Goal: Task Accomplishment & Management: Manage account settings

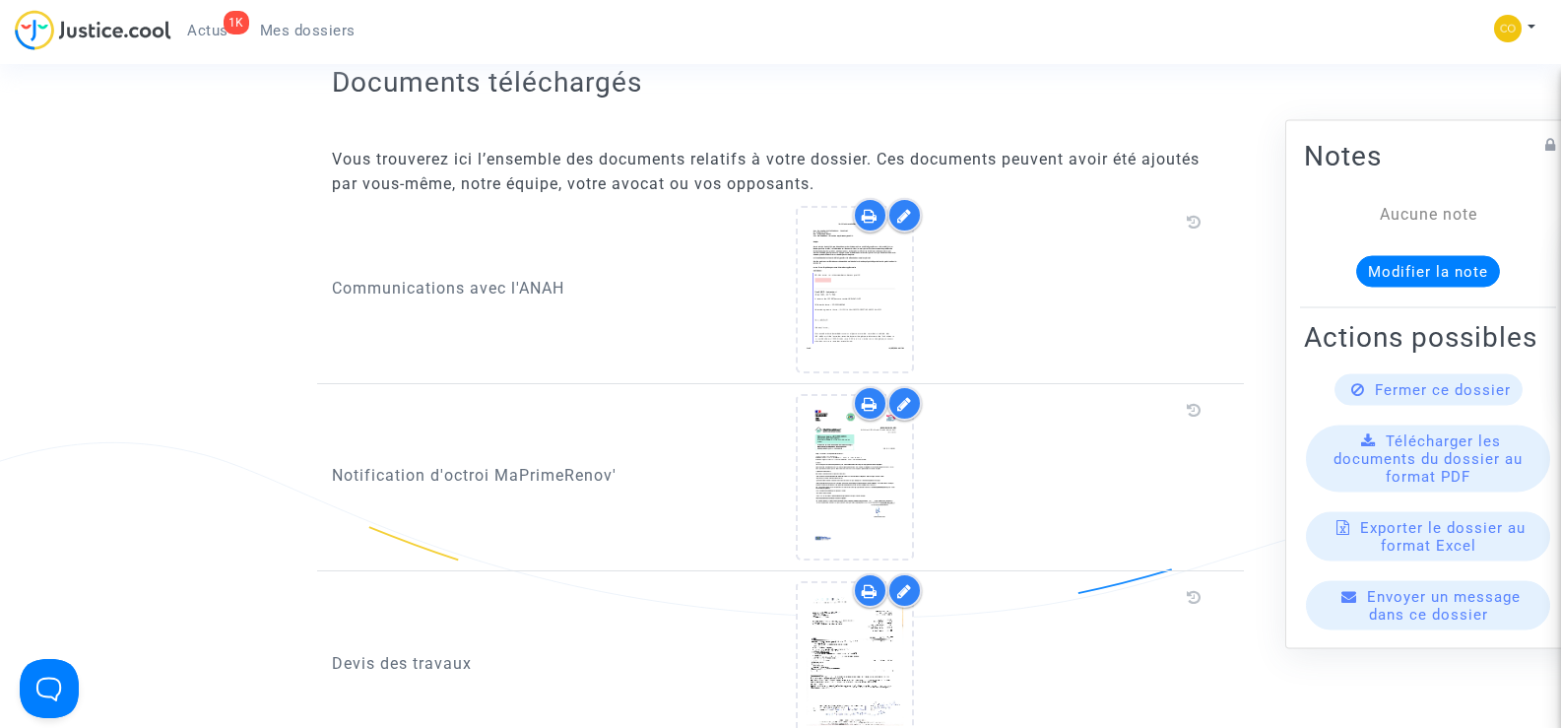
scroll to position [296, 0]
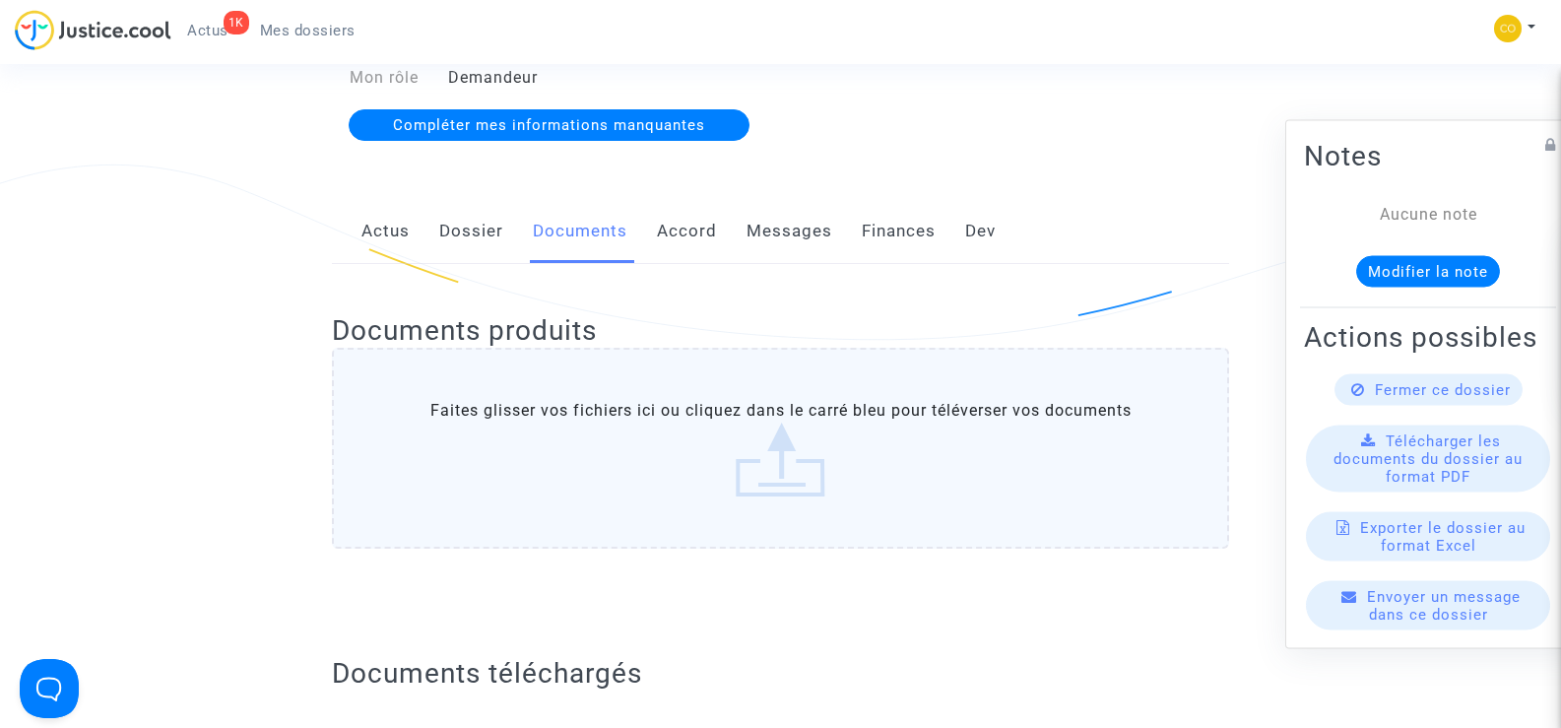
click at [293, 20] on link "Mes dossiers" at bounding box center [307, 31] width 127 height 30
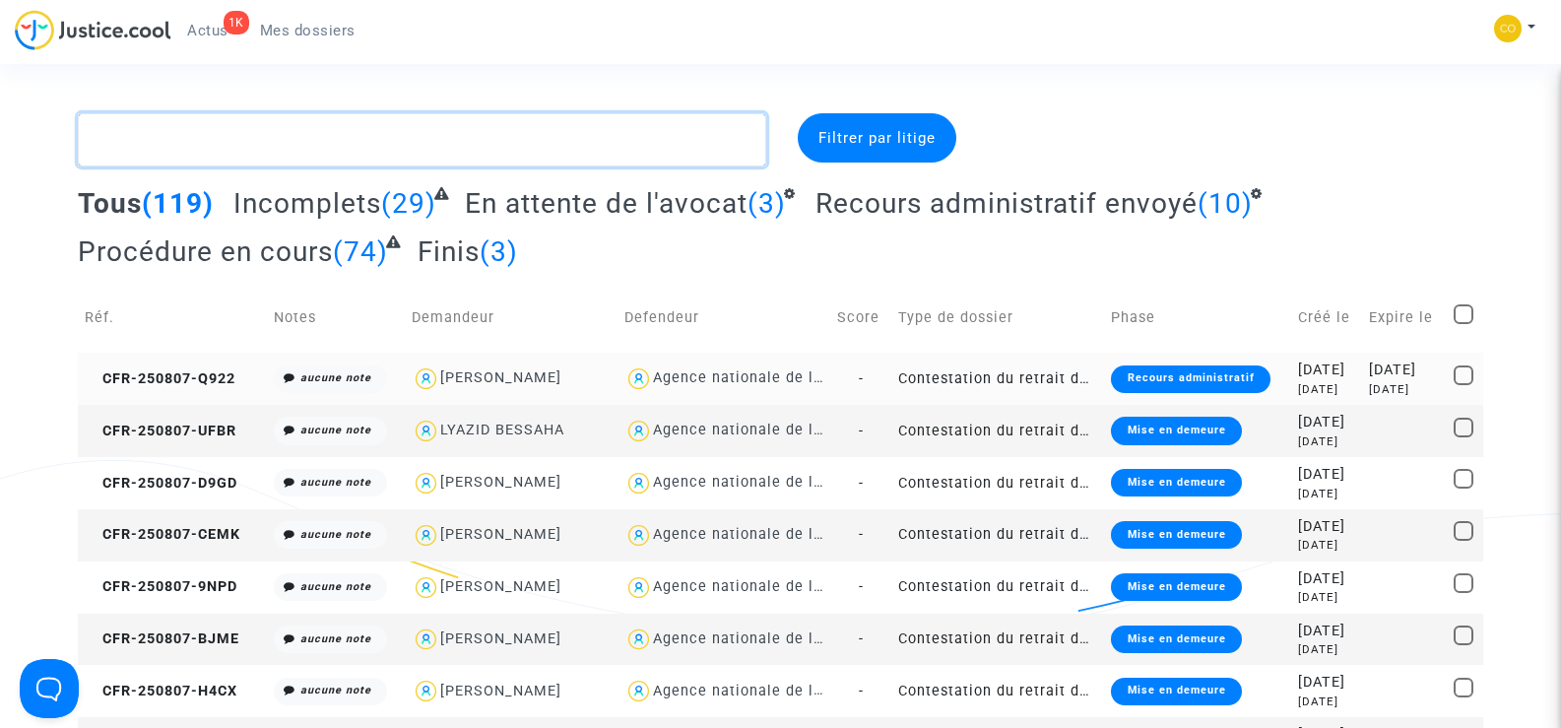
click at [179, 145] on textarea at bounding box center [422, 139] width 688 height 53
paste textarea "MAJDANAC"
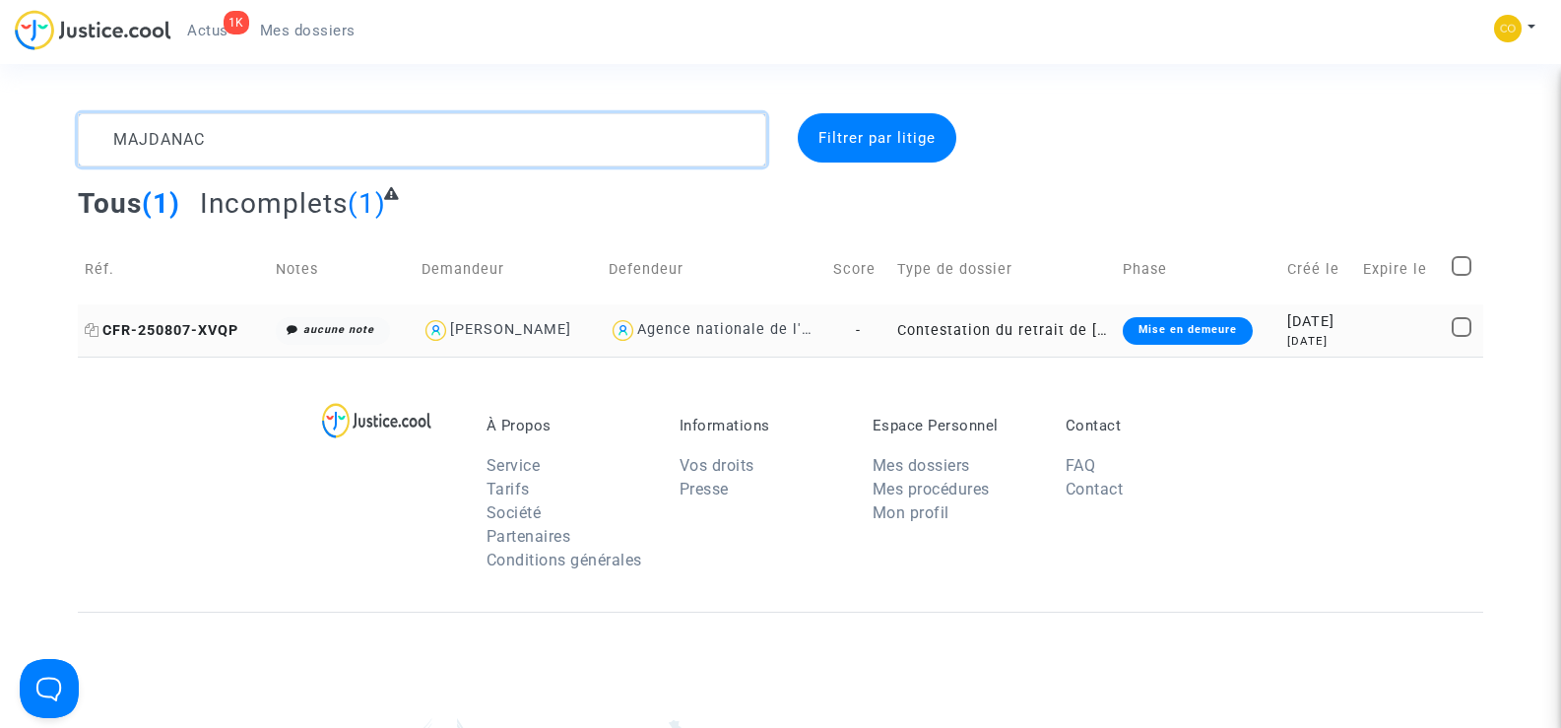
type textarea "MAJDANAC"
click at [135, 332] on span "CFR-250807-XVQP" at bounding box center [162, 330] width 154 height 17
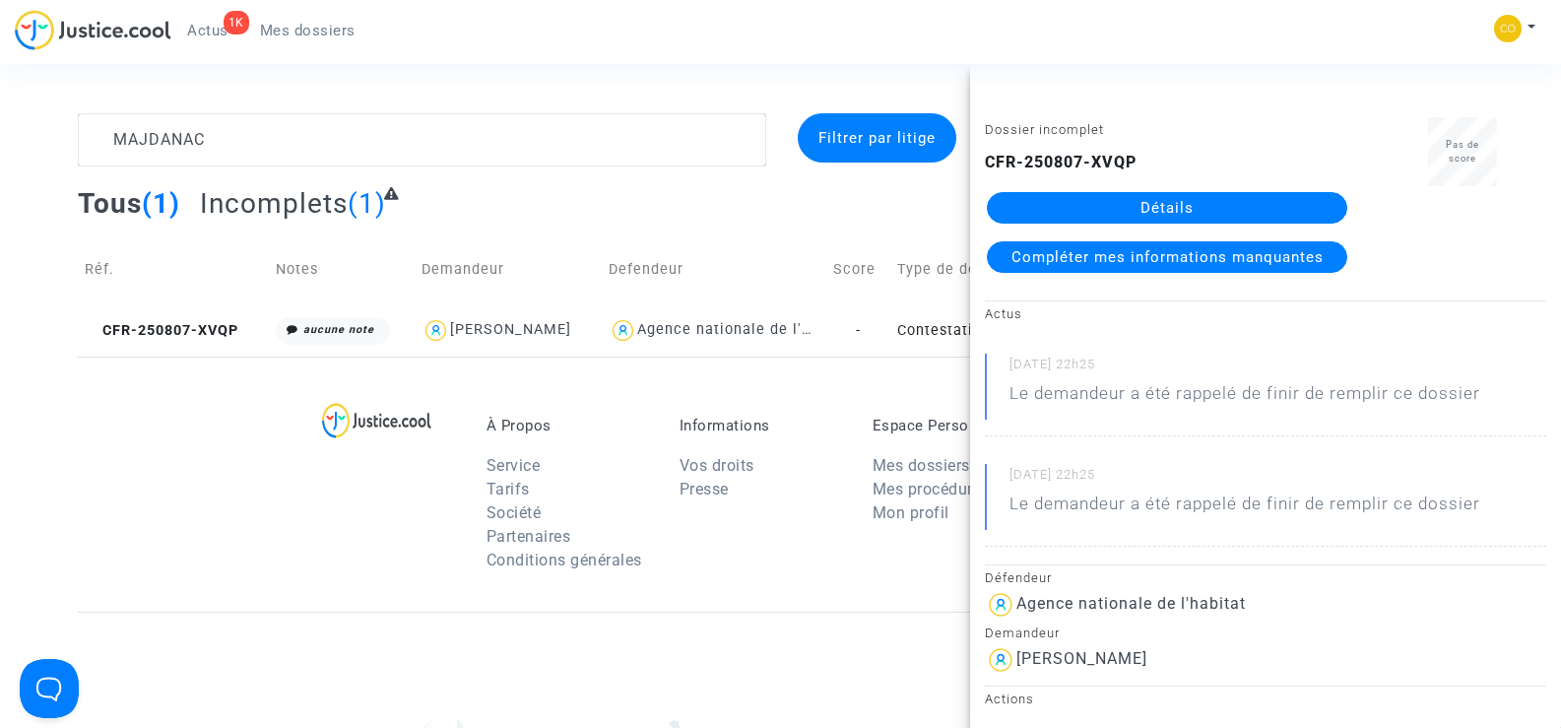
click at [1223, 197] on link "Détails" at bounding box center [1167, 208] width 361 height 32
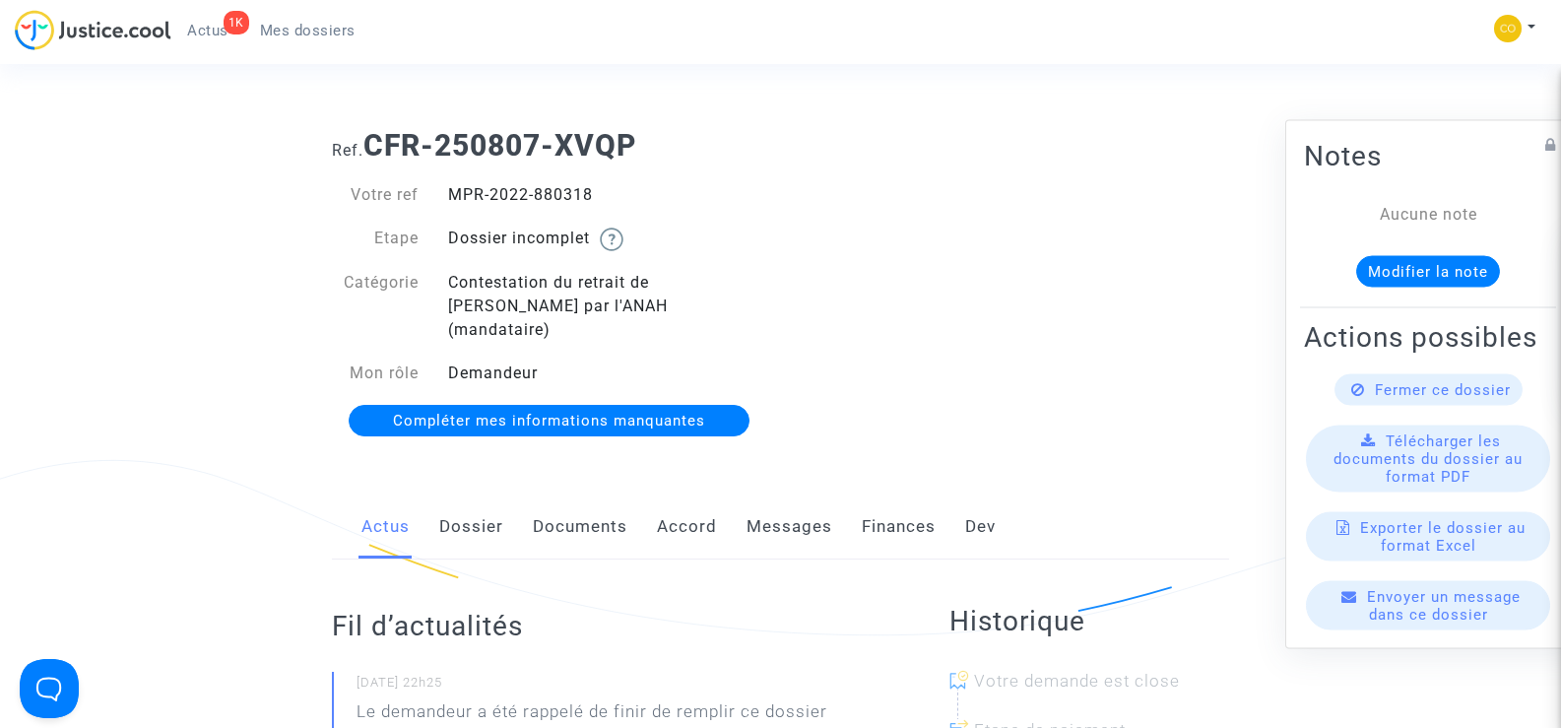
click at [603, 494] on link "Documents" at bounding box center [580, 526] width 95 height 65
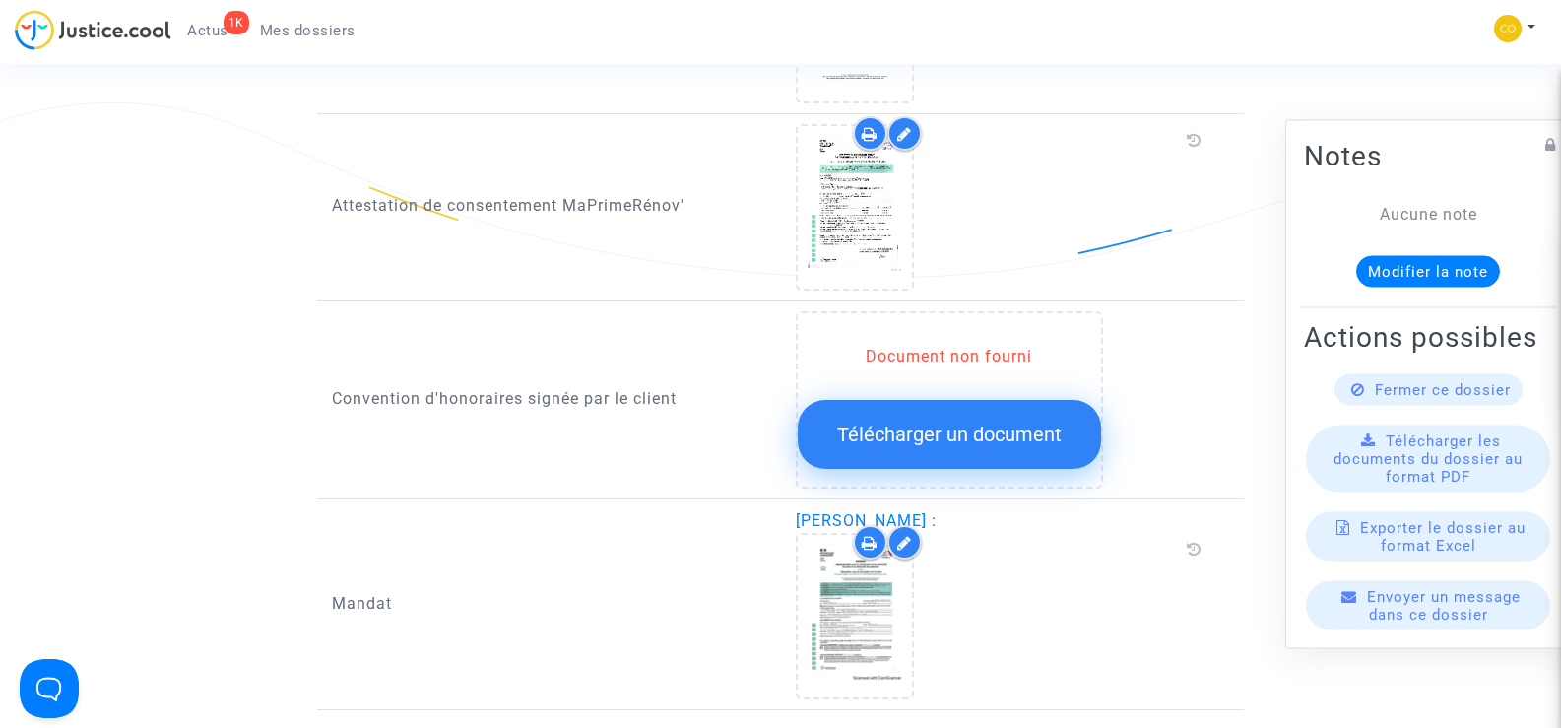
scroll to position [1970, 0]
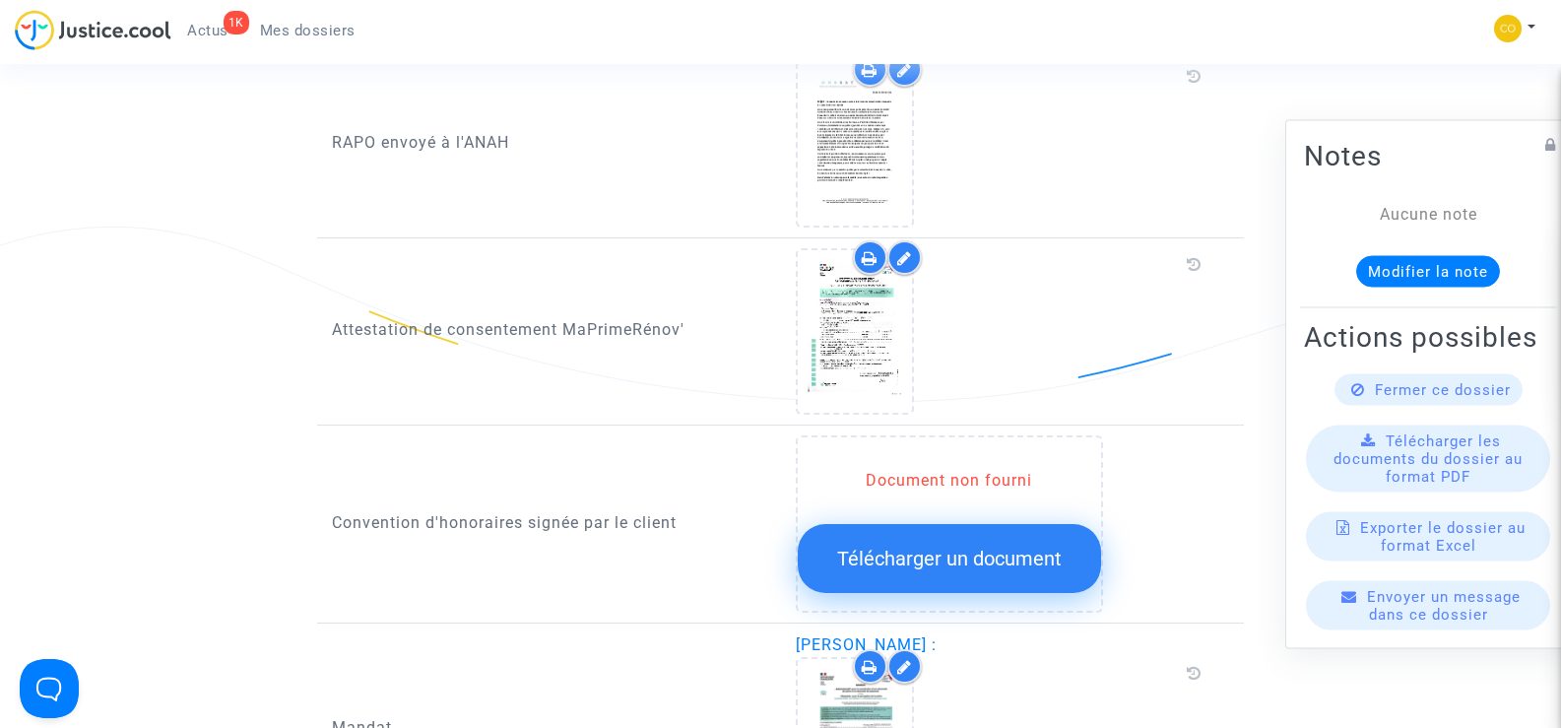
click at [282, 29] on span "Mes dossiers" at bounding box center [308, 31] width 96 height 18
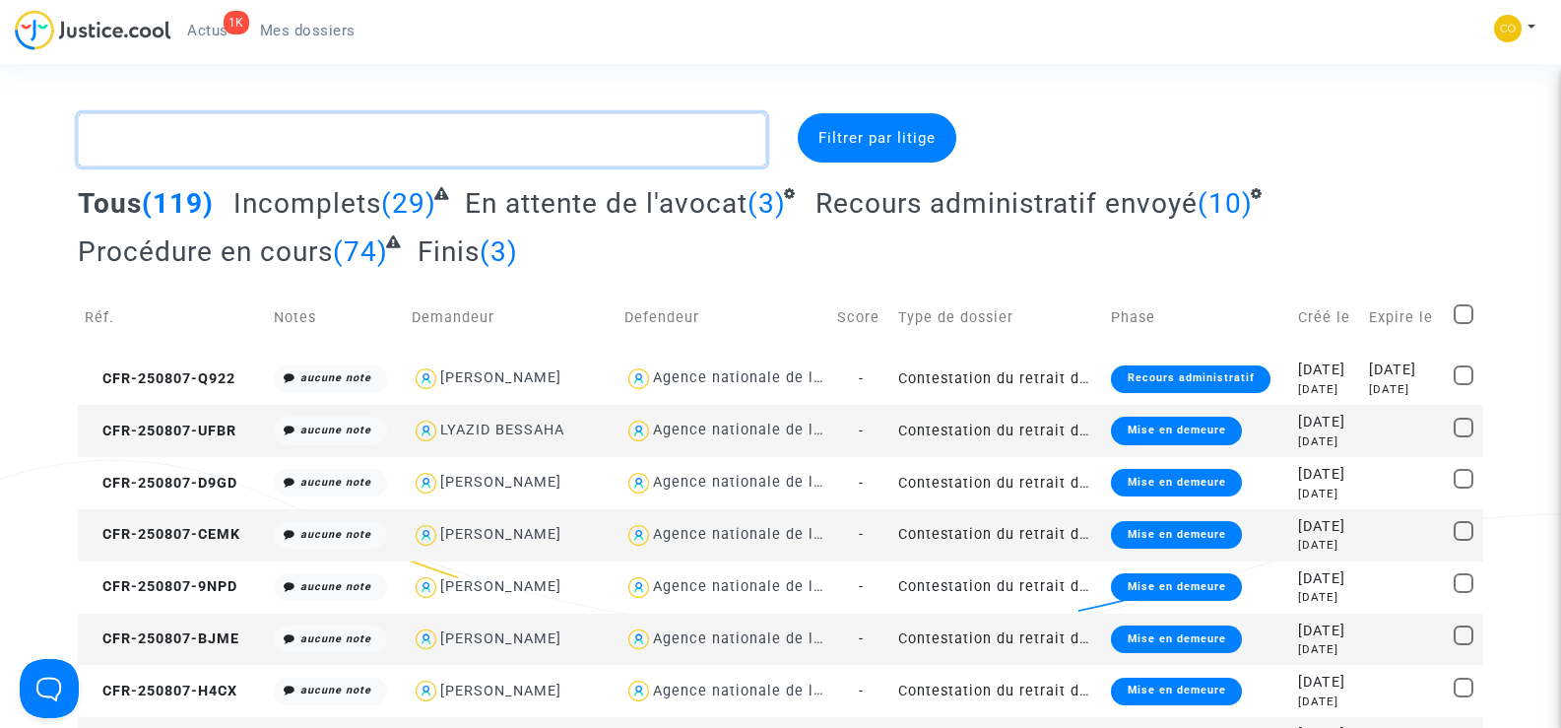
click at [164, 137] on textarea at bounding box center [422, 139] width 688 height 53
paste textarea "DERVISEVIC"
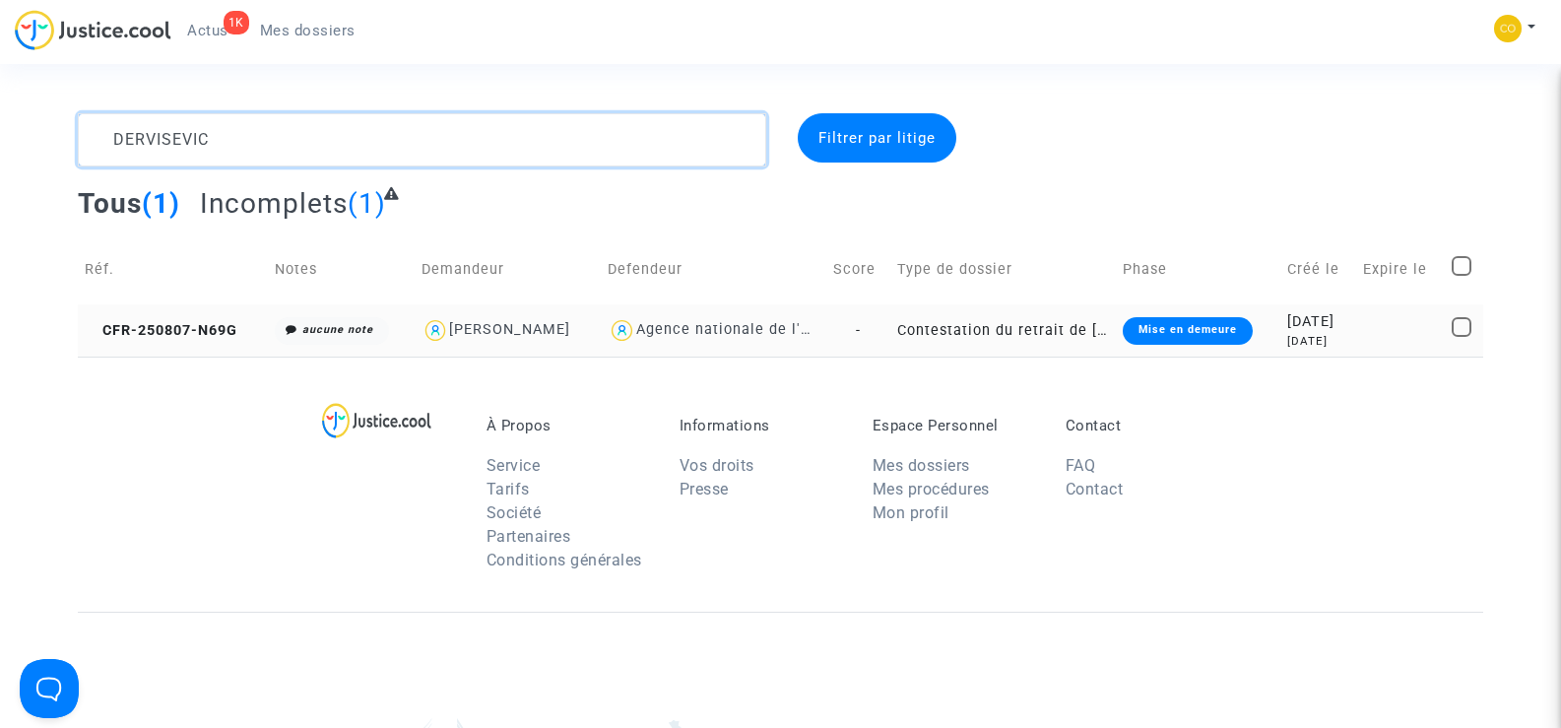
type textarea "DERVISEVIC"
click at [170, 318] on td "CFR-250807-N69G" at bounding box center [173, 330] width 190 height 52
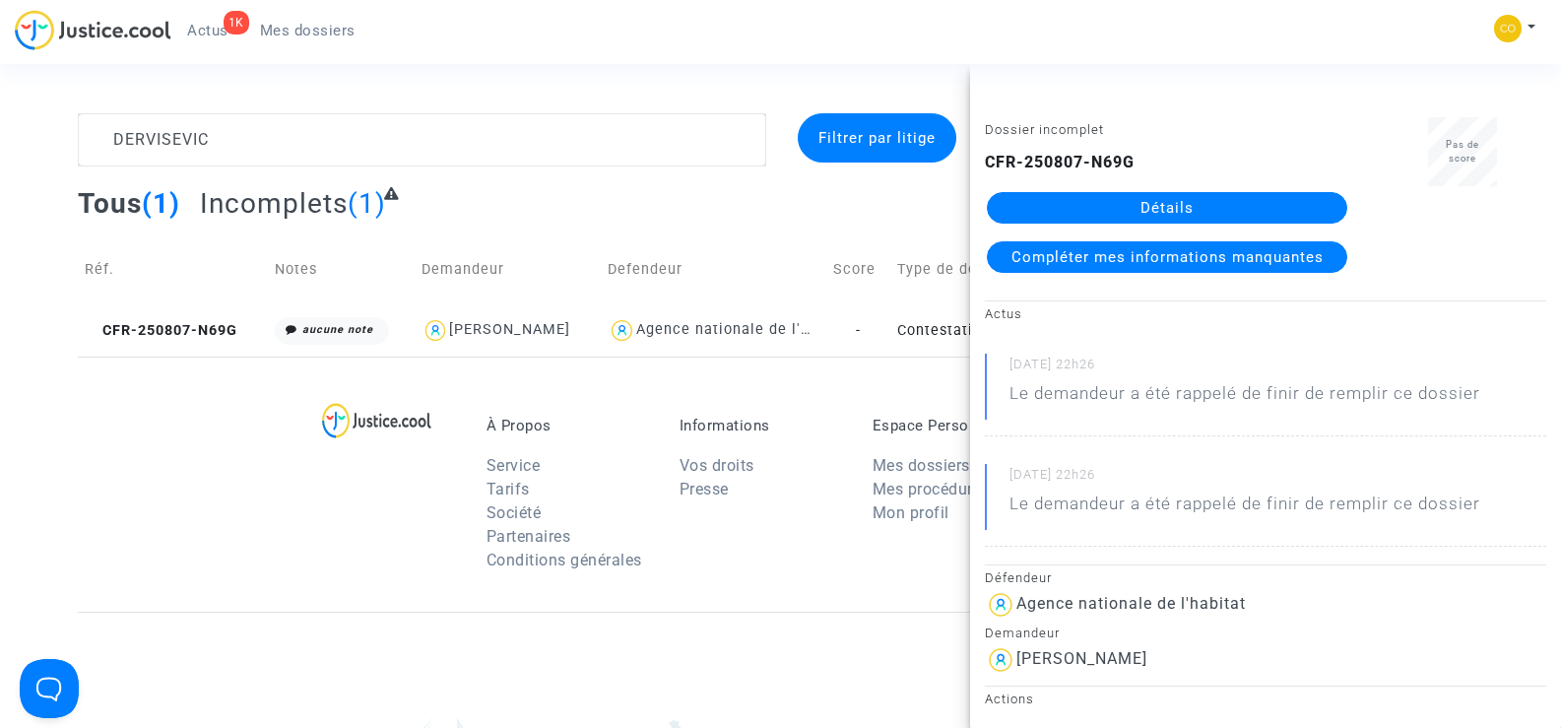
click at [1159, 199] on link "Détails" at bounding box center [1167, 208] width 361 height 32
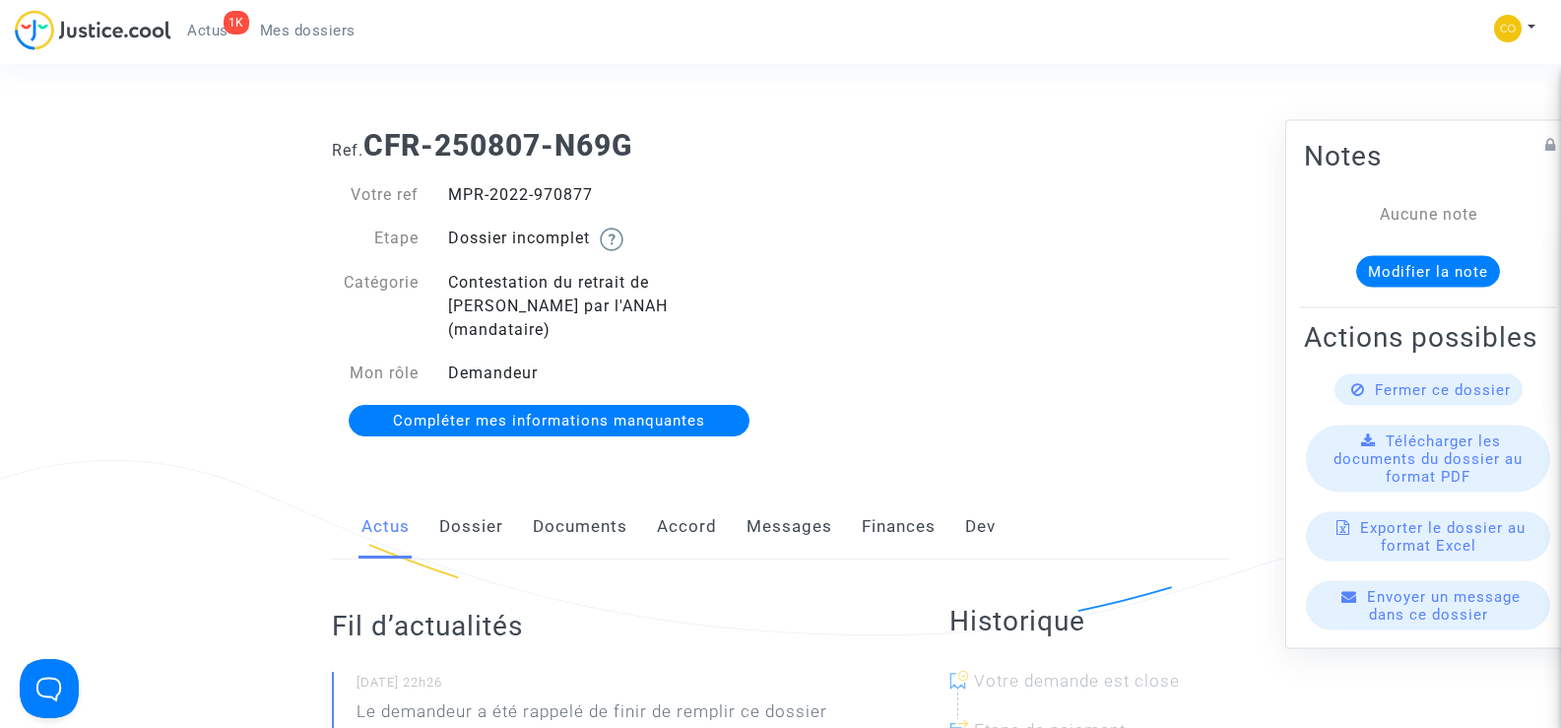
drag, startPoint x: 595, startPoint y: 191, endPoint x: 452, endPoint y: 188, distance: 142.9
click at [452, 188] on div "MPR-2022-970877" at bounding box center [607, 195] width 348 height 24
copy div "MPR-2022-970877"
click at [1108, 338] on div "Ref. CFR-250807-N69G Votre ref MPR-2022-970877 Etape Dossier incomplet Catégori…" at bounding box center [780, 283] width 927 height 341
click at [322, 30] on span "Mes dossiers" at bounding box center [308, 31] width 96 height 18
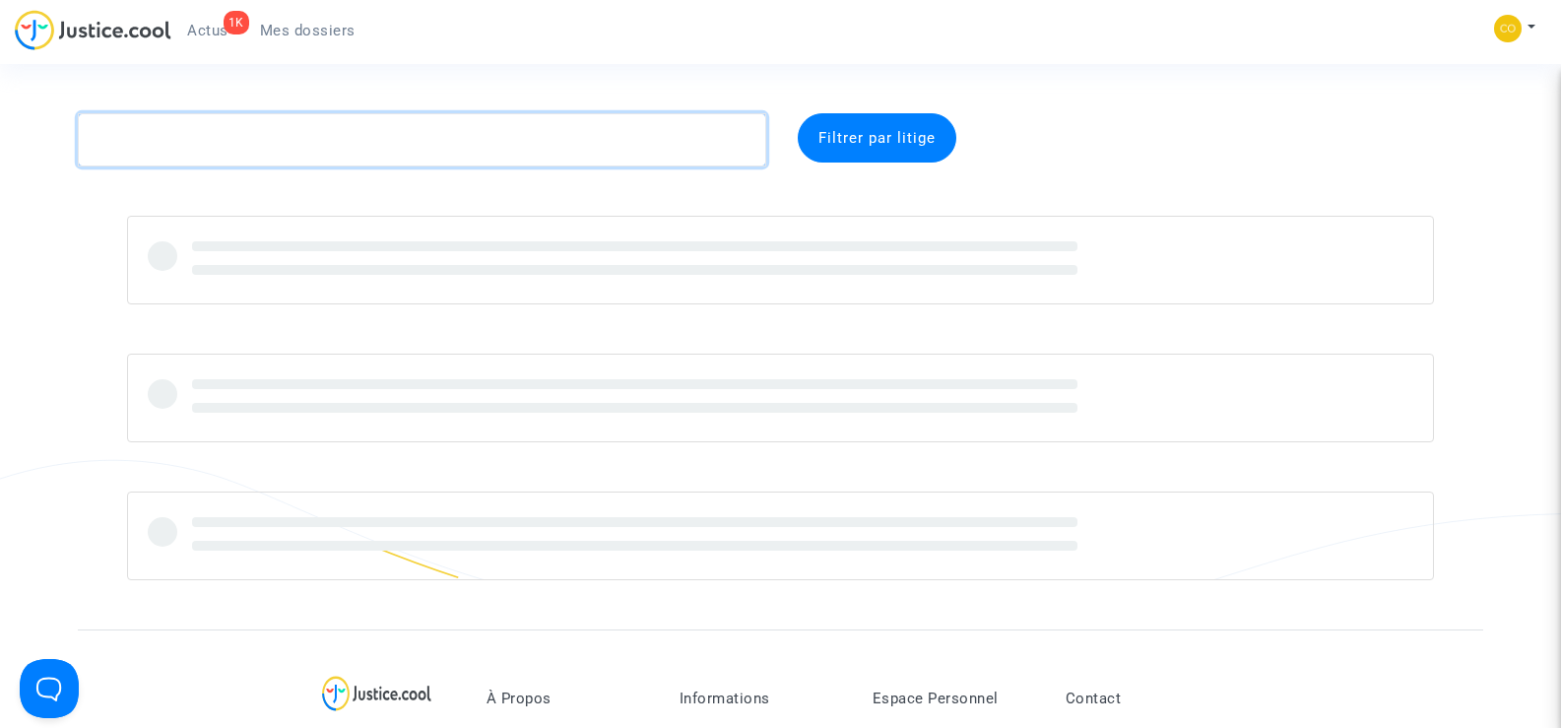
click at [215, 152] on textarea at bounding box center [422, 139] width 688 height 53
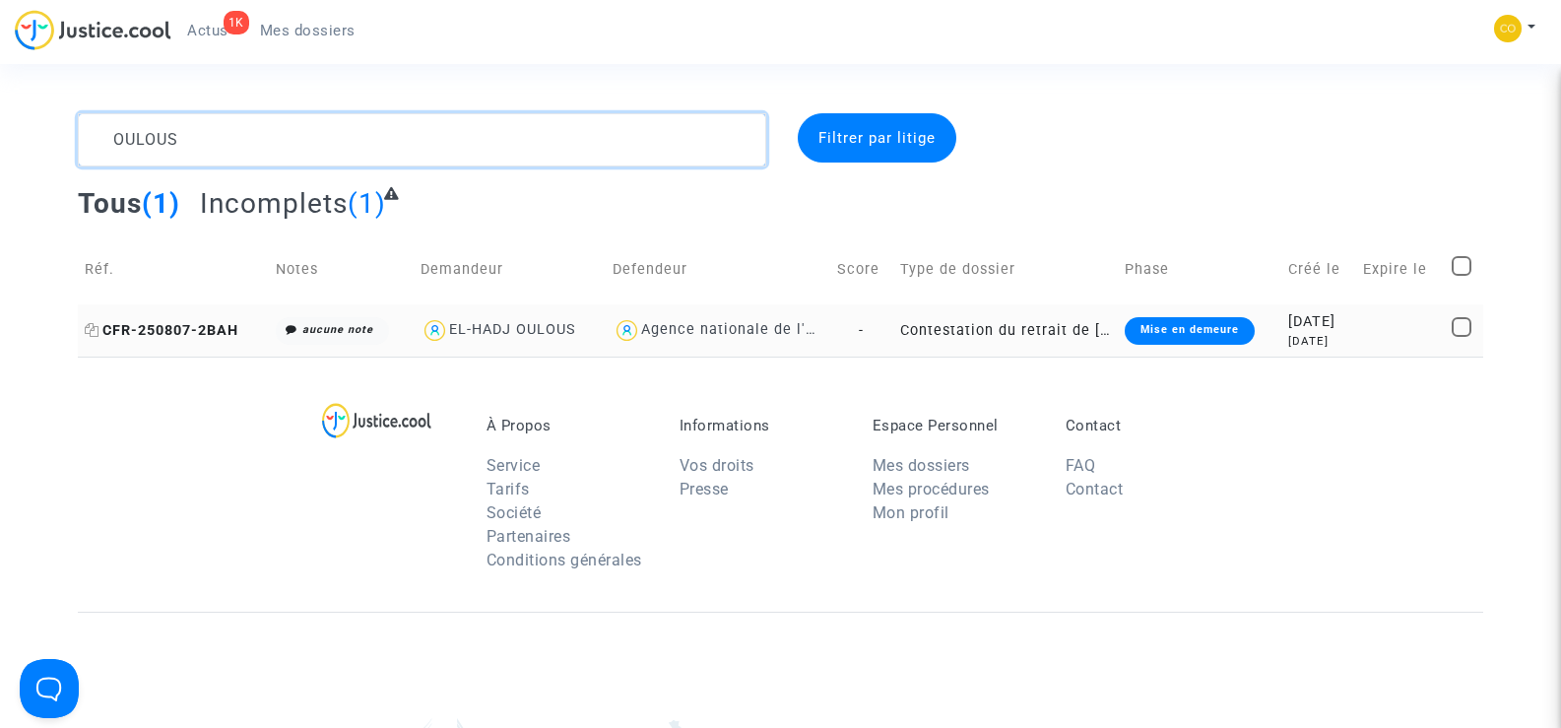
type textarea "OULOUS"
click at [199, 329] on span "CFR-250807-2BAH" at bounding box center [162, 330] width 154 height 17
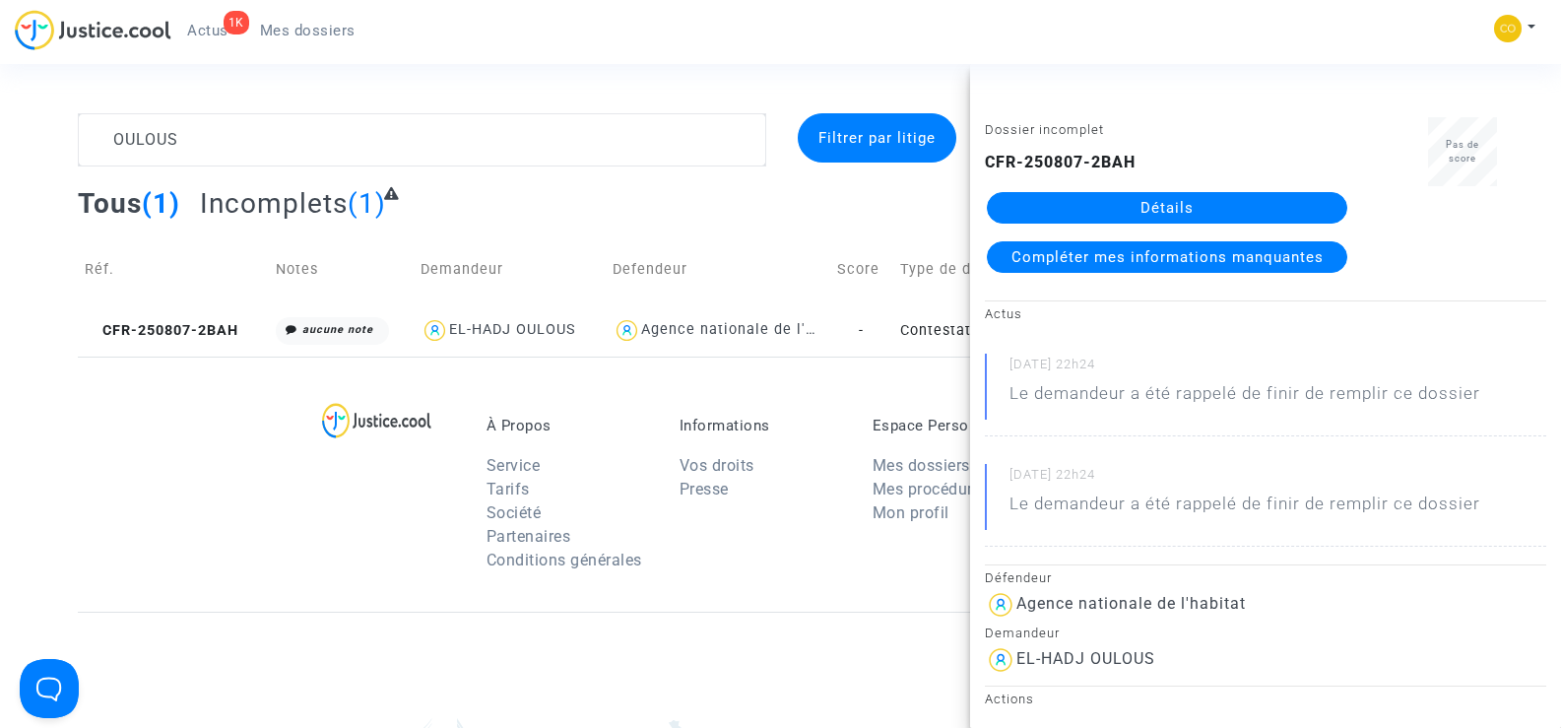
click at [1186, 206] on link "Détails" at bounding box center [1167, 208] width 361 height 32
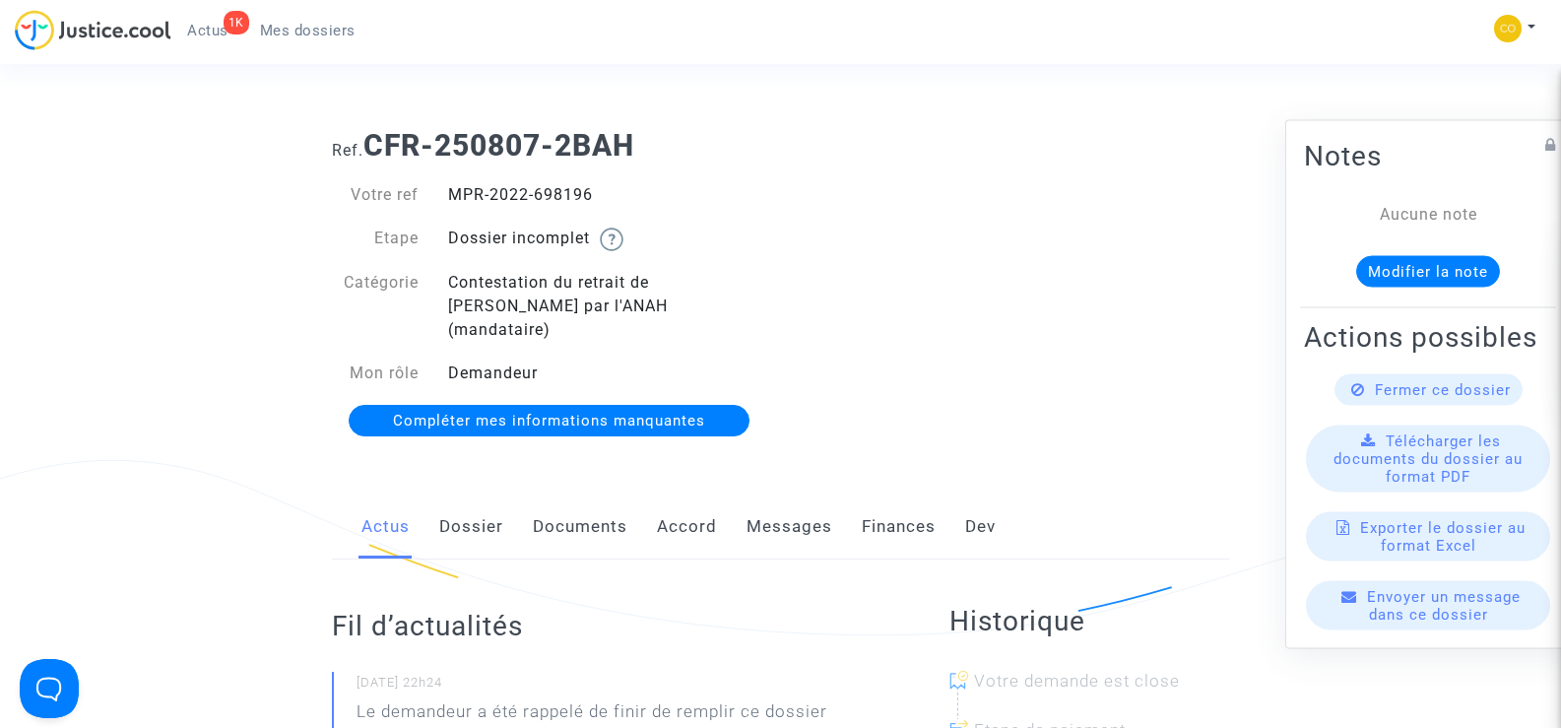
click at [577, 511] on link "Documents" at bounding box center [580, 526] width 95 height 65
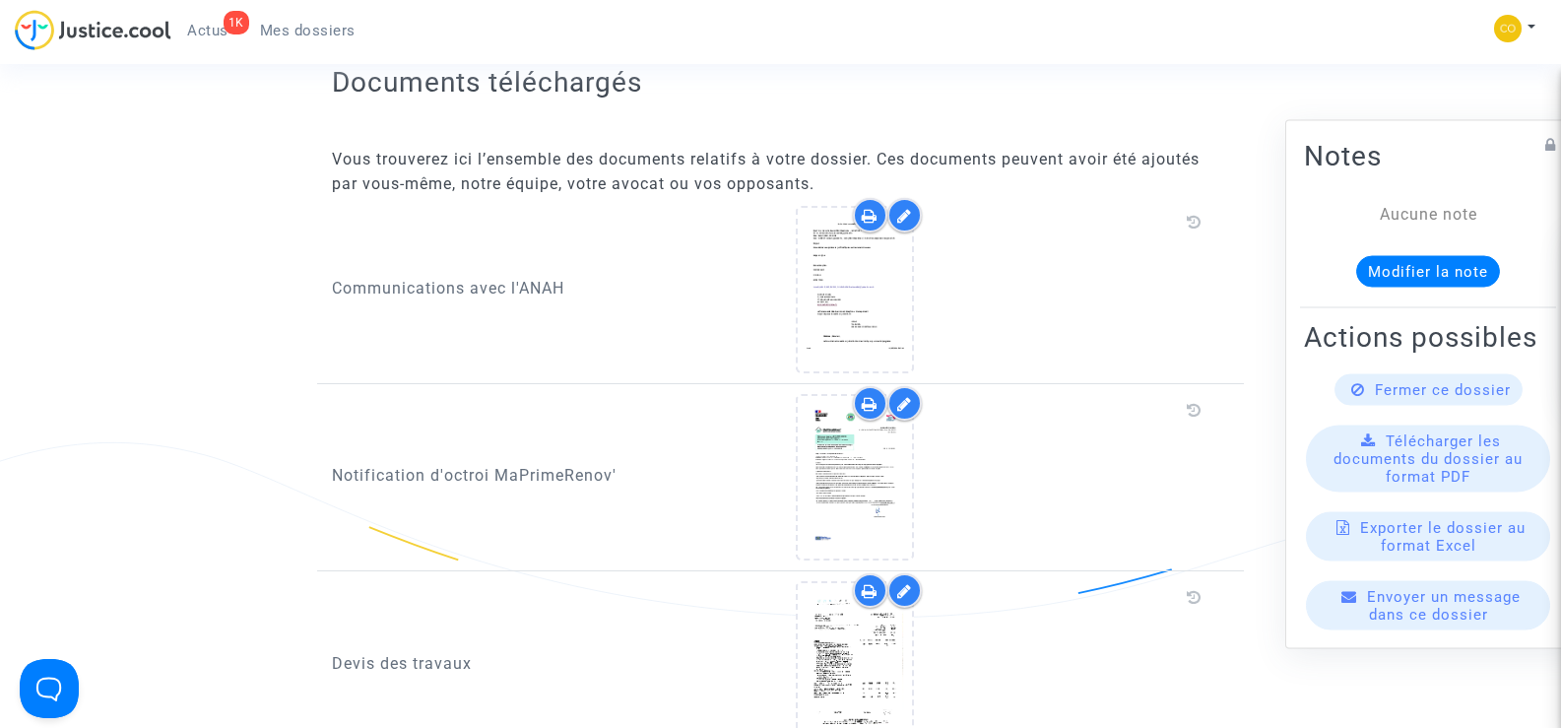
scroll to position [1478, 0]
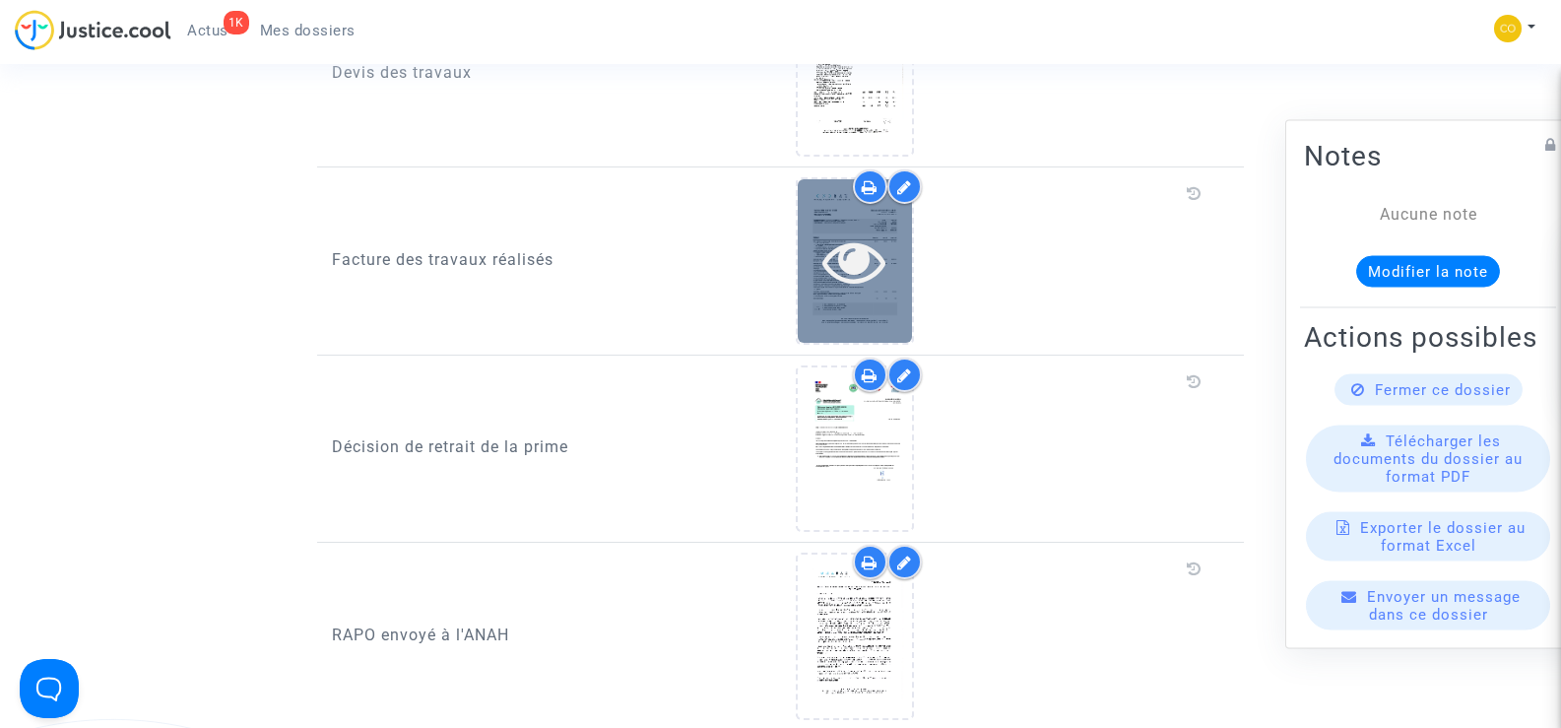
click at [908, 262] on div at bounding box center [855, 261] width 114 height 63
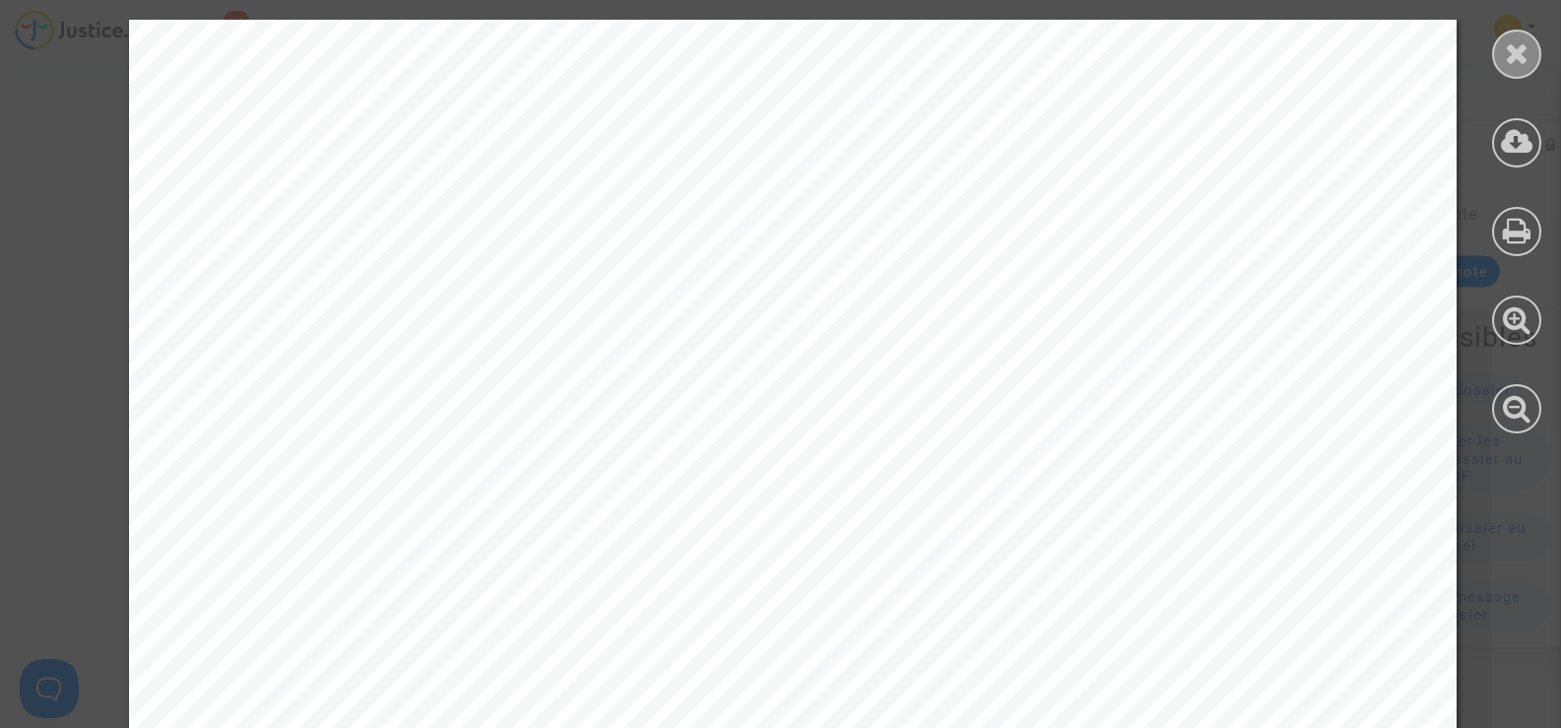
click at [1530, 45] on div at bounding box center [1516, 54] width 49 height 49
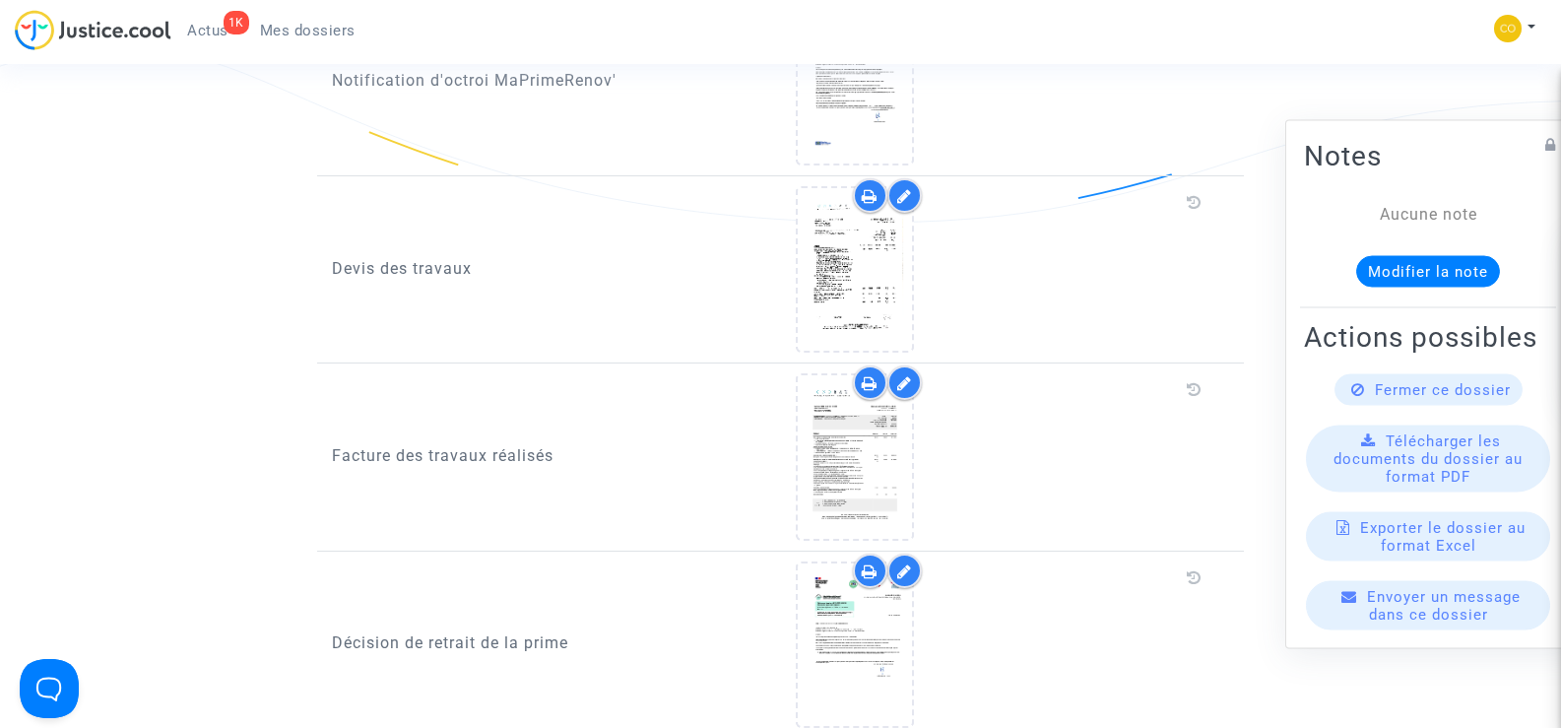
scroll to position [1281, 0]
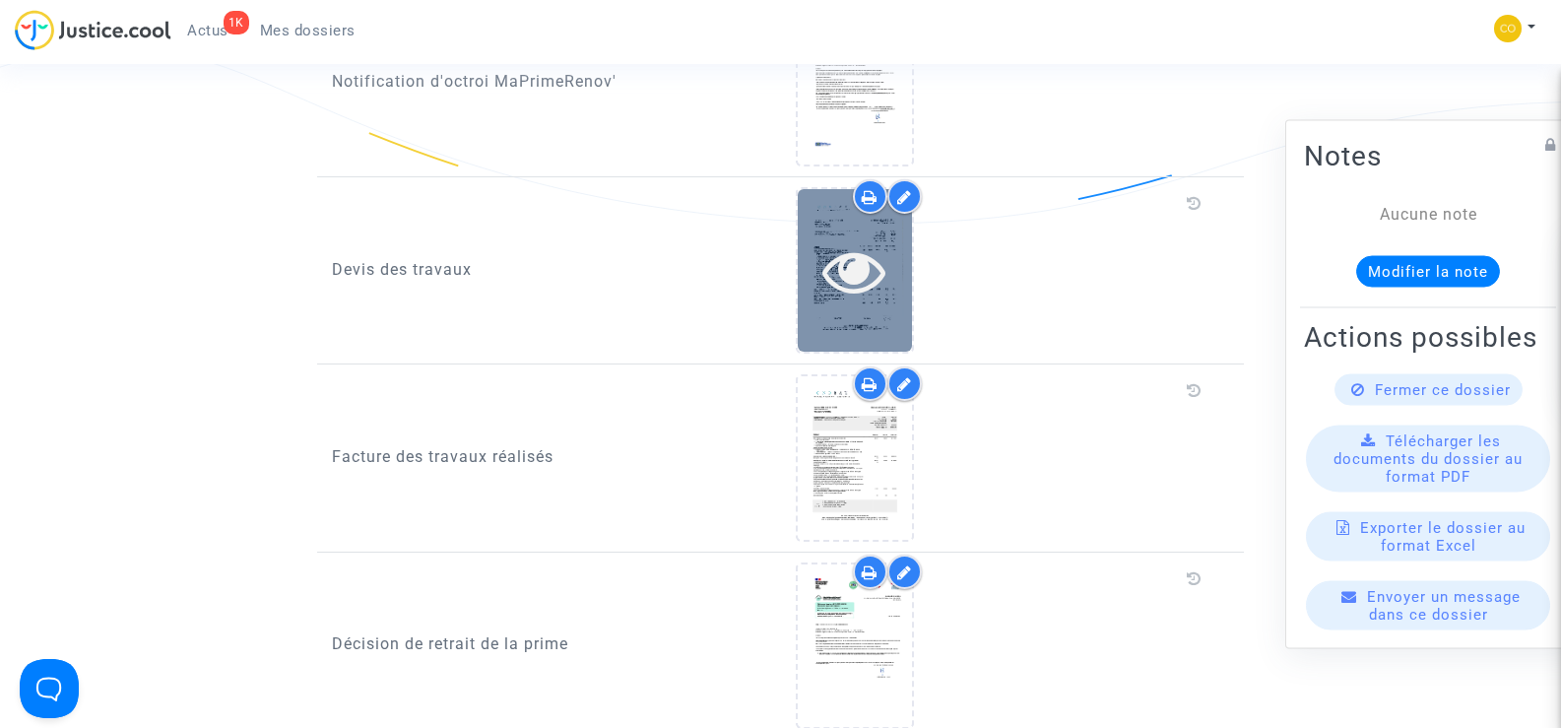
click at [880, 281] on div at bounding box center [855, 270] width 114 height 163
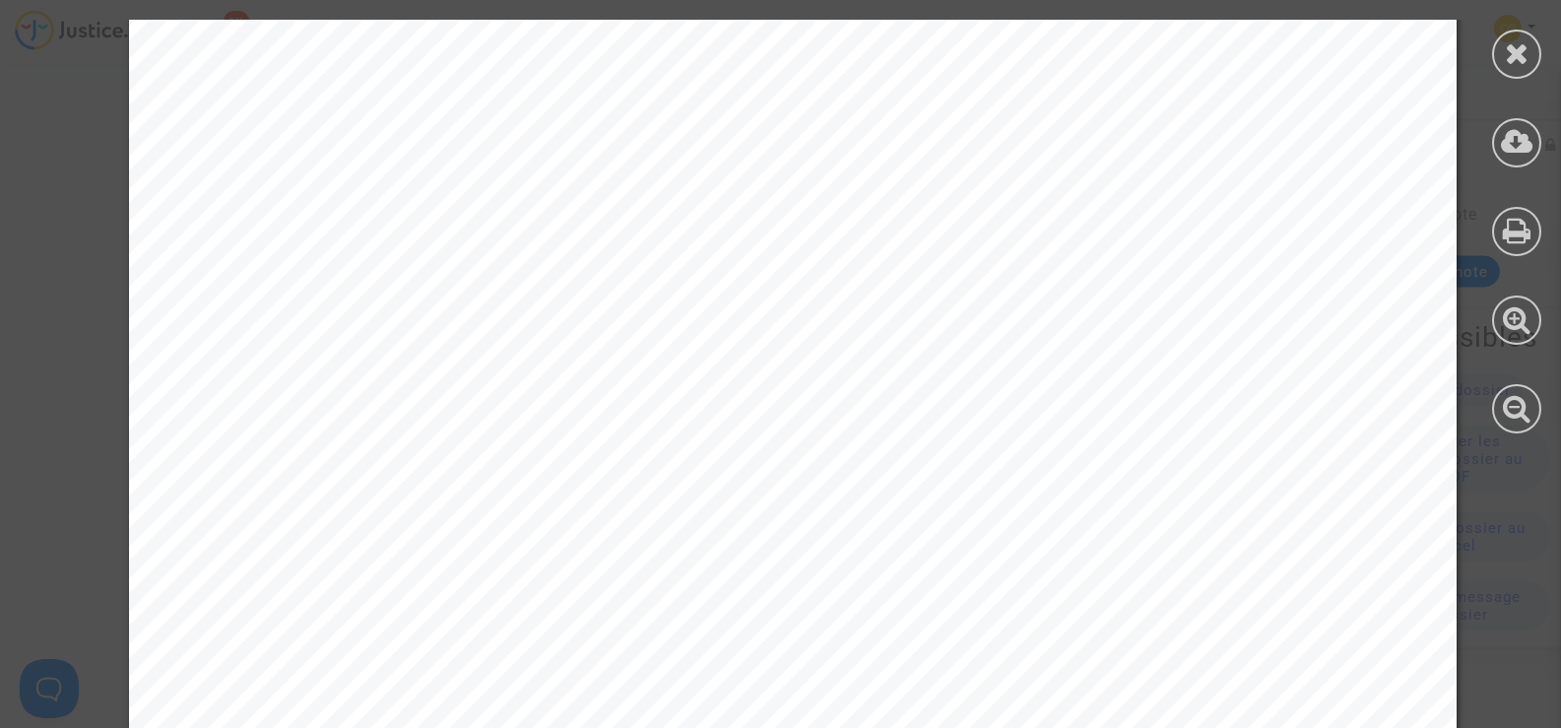
scroll to position [4039, 0]
